Goal: Information Seeking & Learning: Find specific fact

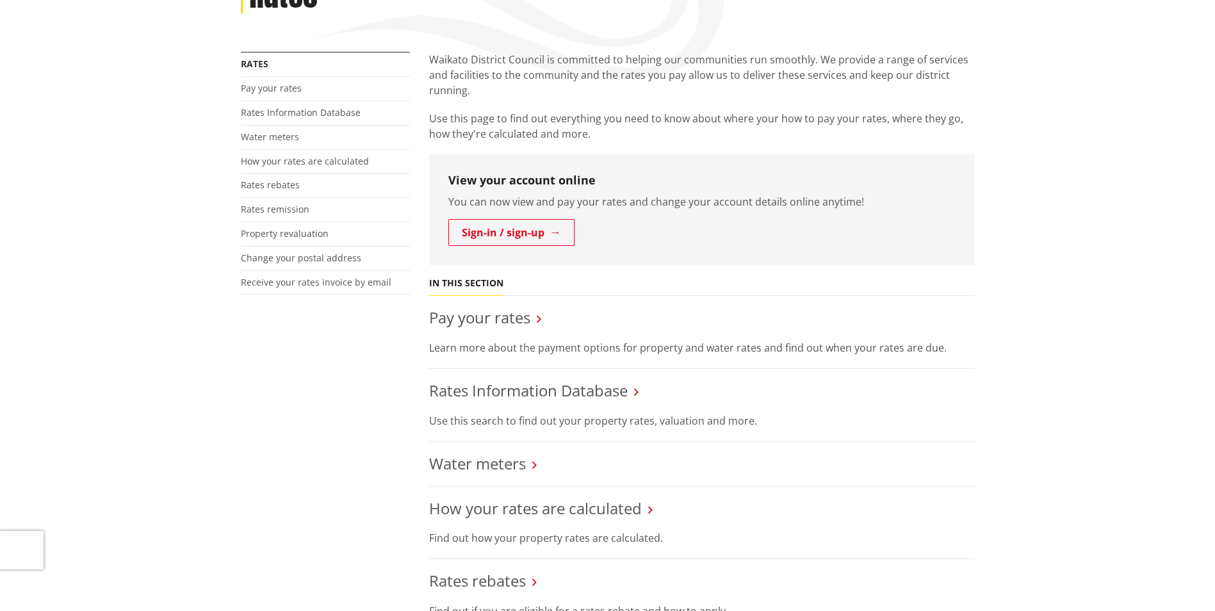
scroll to position [256, 0]
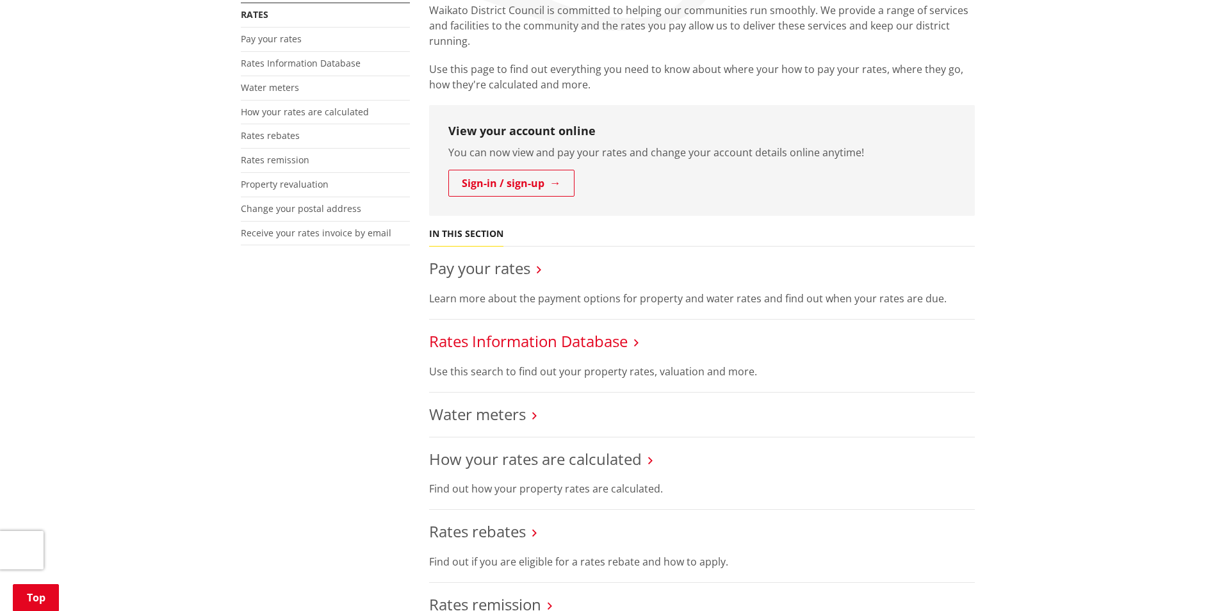
click at [556, 338] on link "Rates Information Database" at bounding box center [528, 340] width 198 height 21
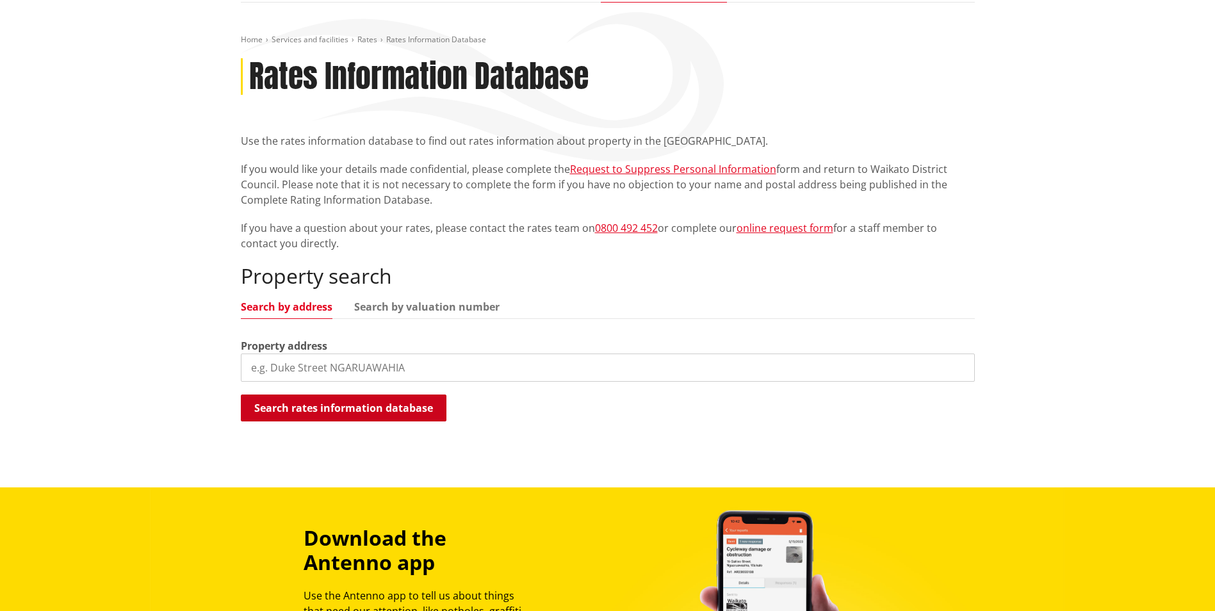
scroll to position [128, 0]
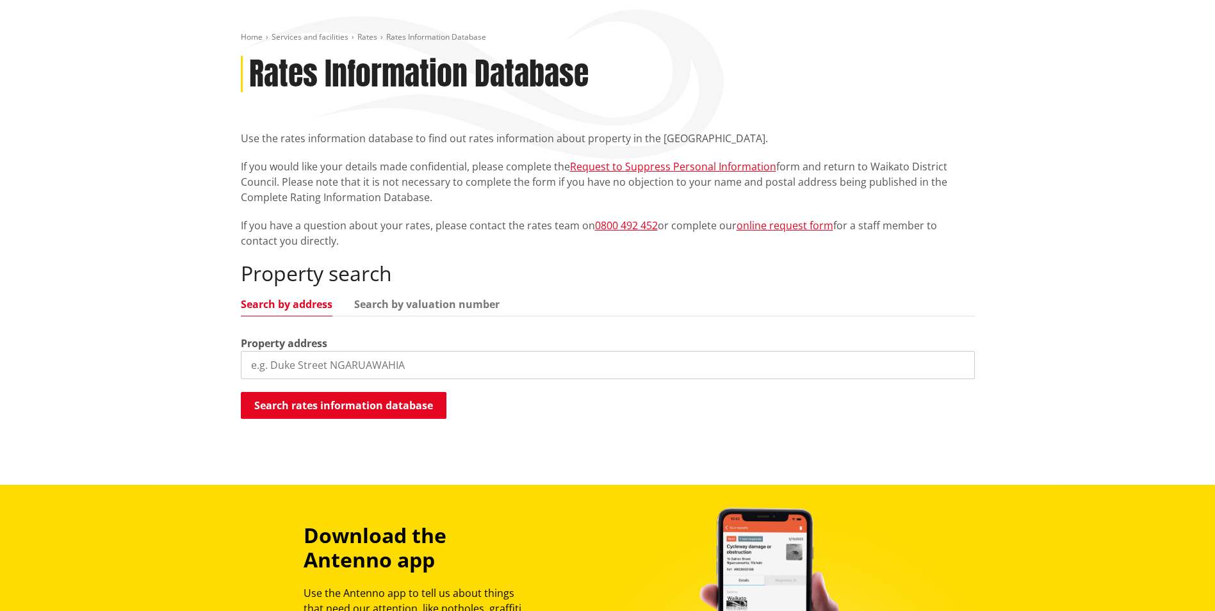
click at [279, 364] on input "search" at bounding box center [608, 365] width 734 height 28
paste input "2255 Tuakau Bridge-Port Waikato Road"
type input "2255 Tuakau Bridge-Port Waikato Road"
click at [320, 404] on button "Search rates information database" at bounding box center [344, 405] width 206 height 27
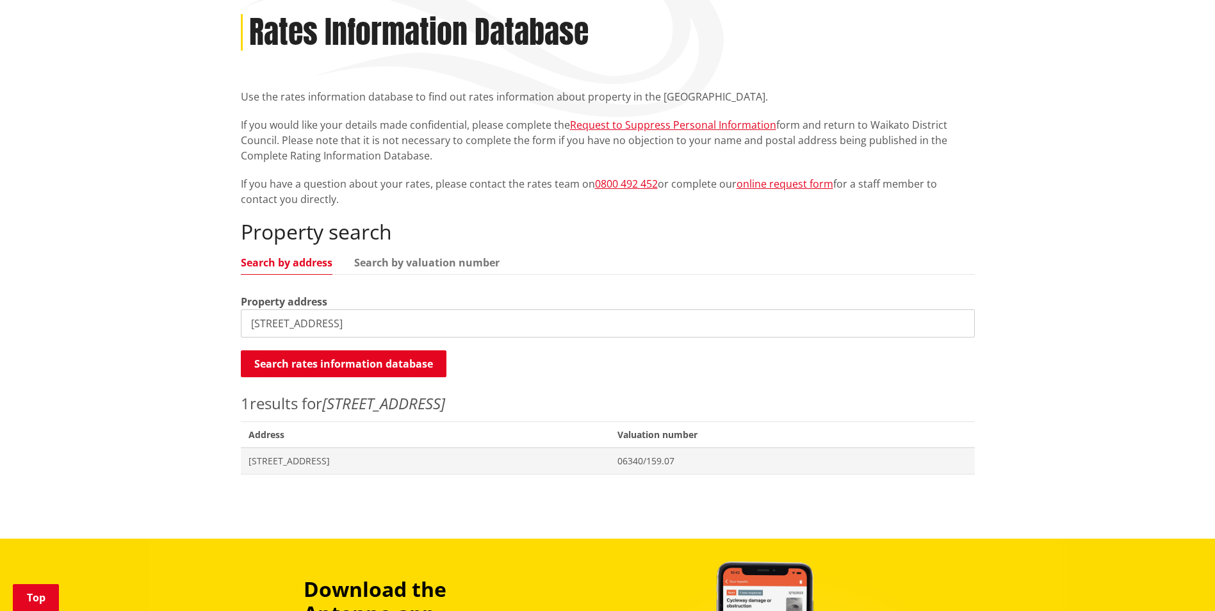
scroll to position [192, 0]
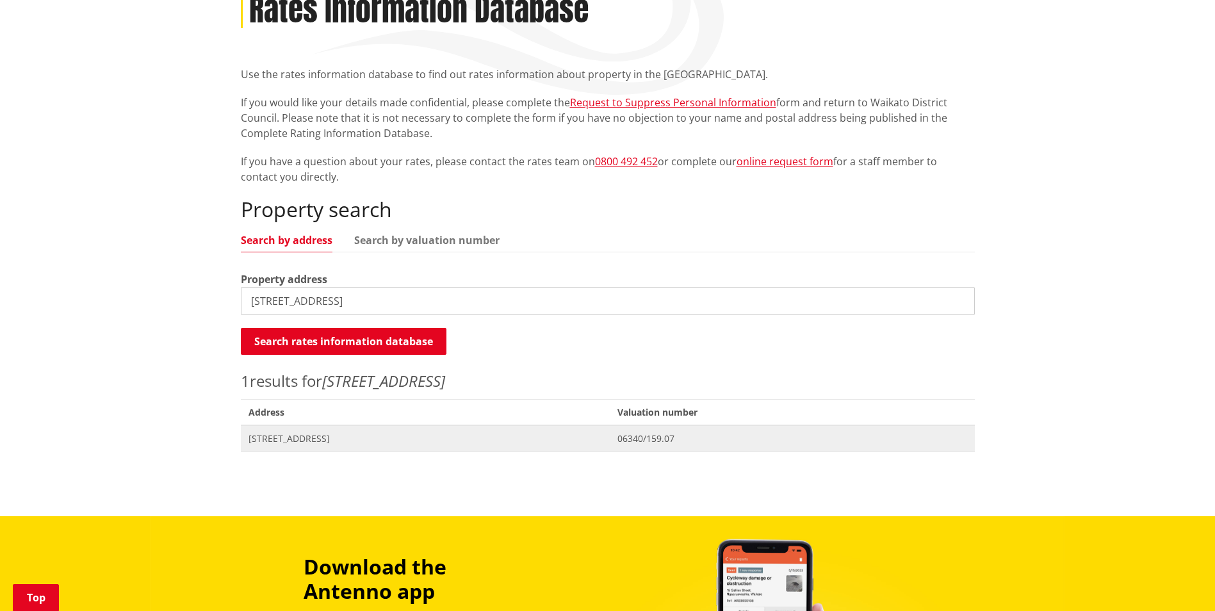
drag, startPoint x: 290, startPoint y: 438, endPoint x: 346, endPoint y: 444, distance: 56.0
click at [291, 438] on span "2255 Tuakau Bridge-Port Waikato Road TUAKAU" at bounding box center [425, 438] width 354 height 13
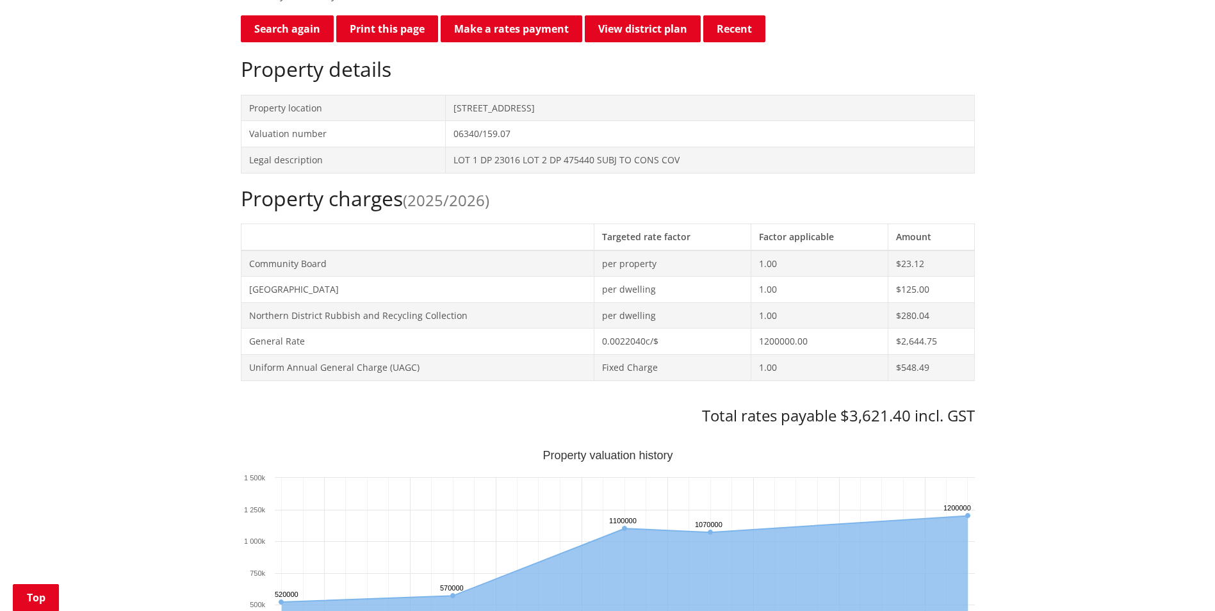
scroll to position [326, 0]
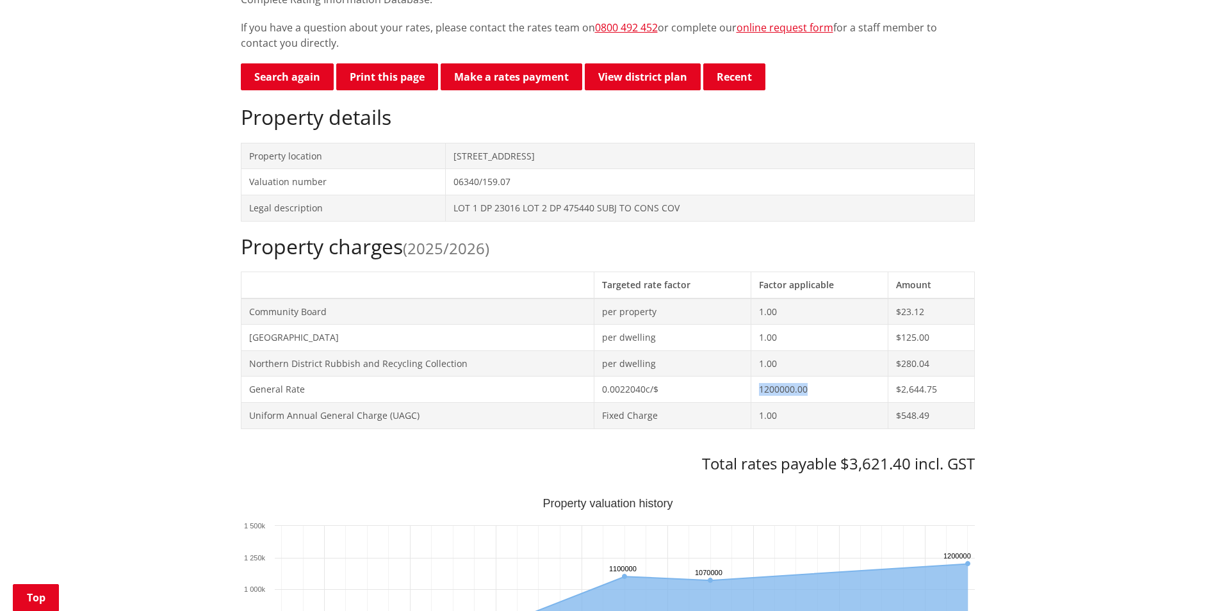
drag, startPoint x: 757, startPoint y: 388, endPoint x: 866, endPoint y: 390, distance: 108.9
click at [866, 390] on td "1200000.00" at bounding box center [819, 389] width 137 height 26
drag, startPoint x: 866, startPoint y: 390, endPoint x: 980, endPoint y: 392, distance: 114.0
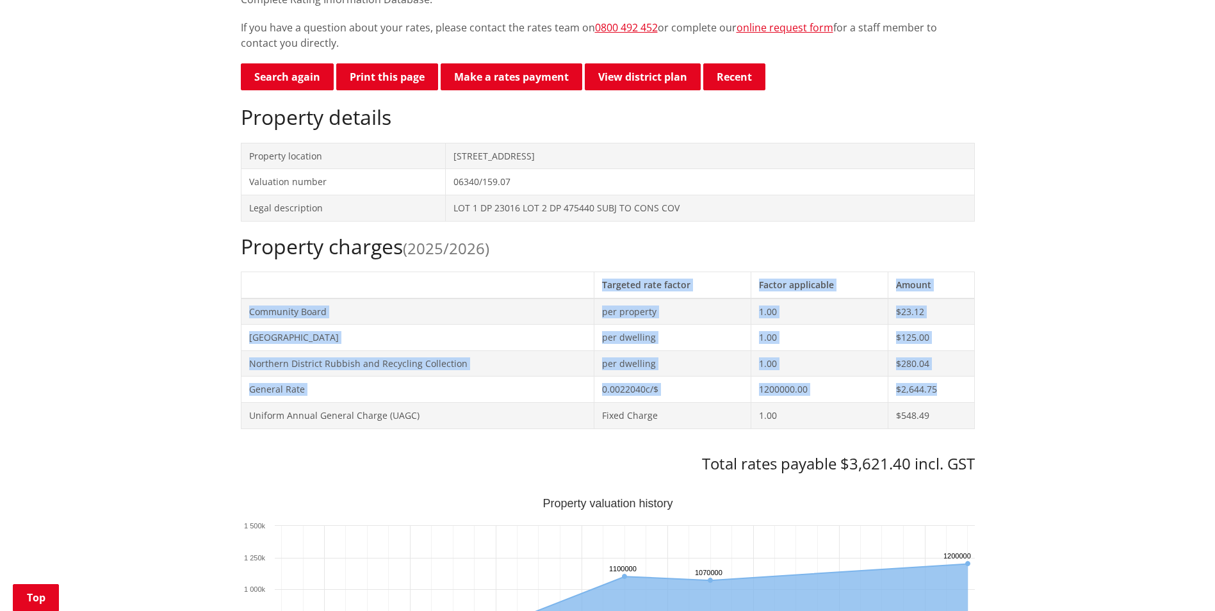
drag, startPoint x: 959, startPoint y: 389, endPoint x: 213, endPoint y: 378, distance: 745.4
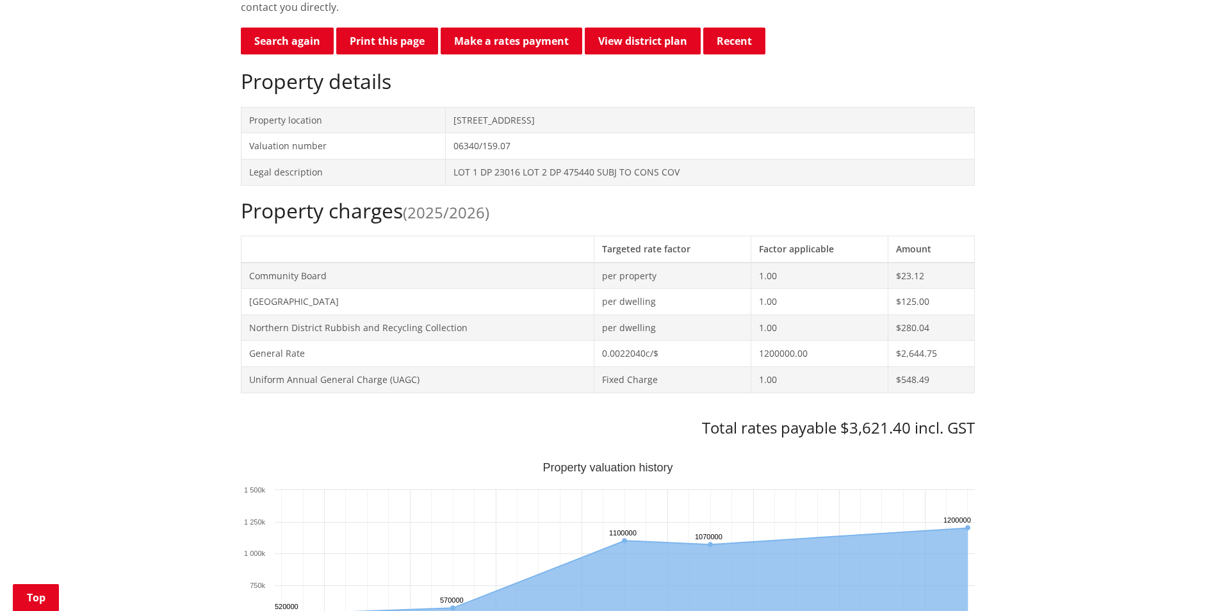
scroll to position [390, 0]
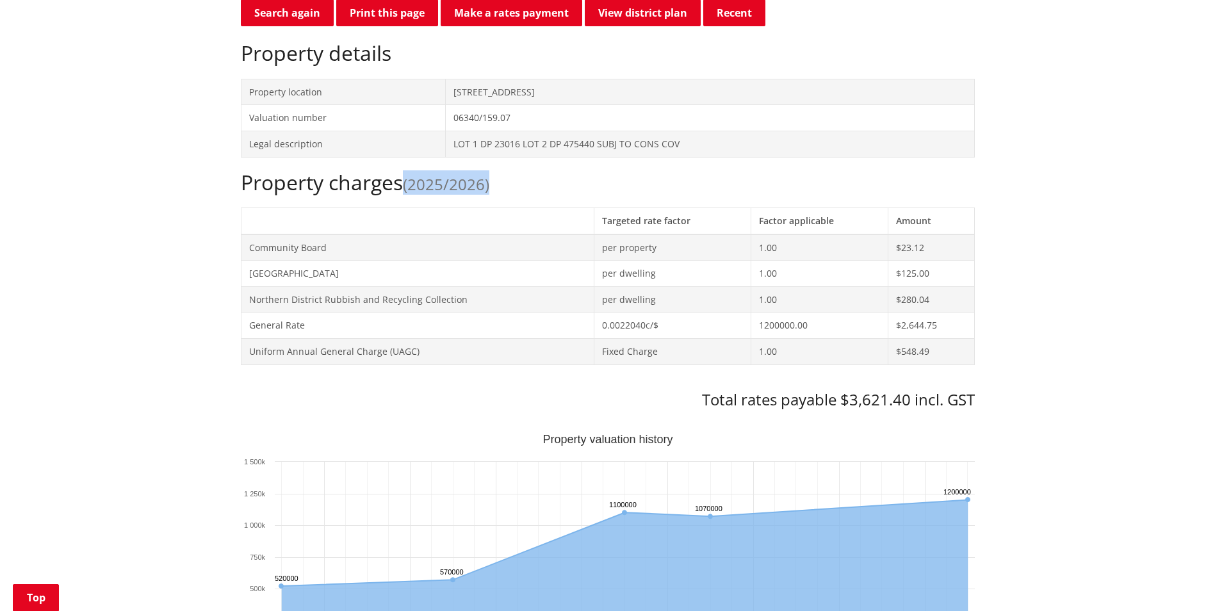
drag, startPoint x: 410, startPoint y: 188, endPoint x: 504, endPoint y: 184, distance: 93.6
click at [504, 184] on h2 "Property charges (2025/2026)" at bounding box center [608, 182] width 734 height 24
click at [962, 277] on td "$125.00" at bounding box center [931, 274] width 86 height 26
drag, startPoint x: 950, startPoint y: 325, endPoint x: 889, endPoint y: 328, distance: 60.3
click at [889, 328] on td "$2,644.75" at bounding box center [931, 325] width 86 height 26
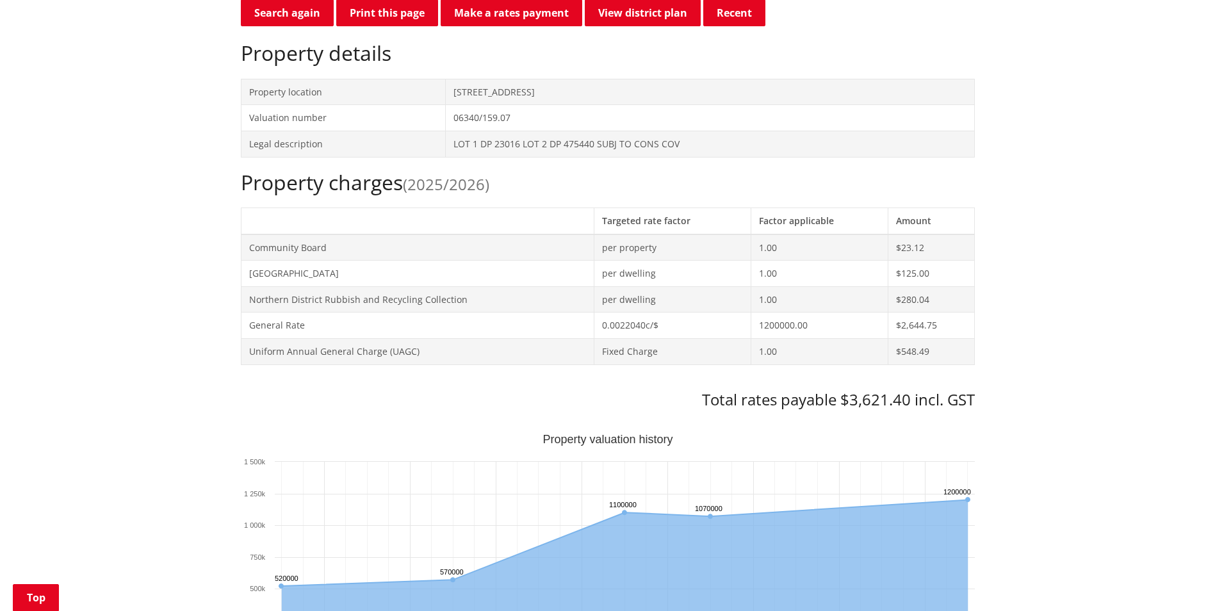
drag, startPoint x: 889, startPoint y: 328, endPoint x: 1064, endPoint y: 355, distance: 177.0
click at [1064, 355] on div "Home Services and facilities Rates Rates Information Database Rates Information…" at bounding box center [607, 596] width 1215 height 1717
